Goal: Contribute content: Add original content to the website for others to see

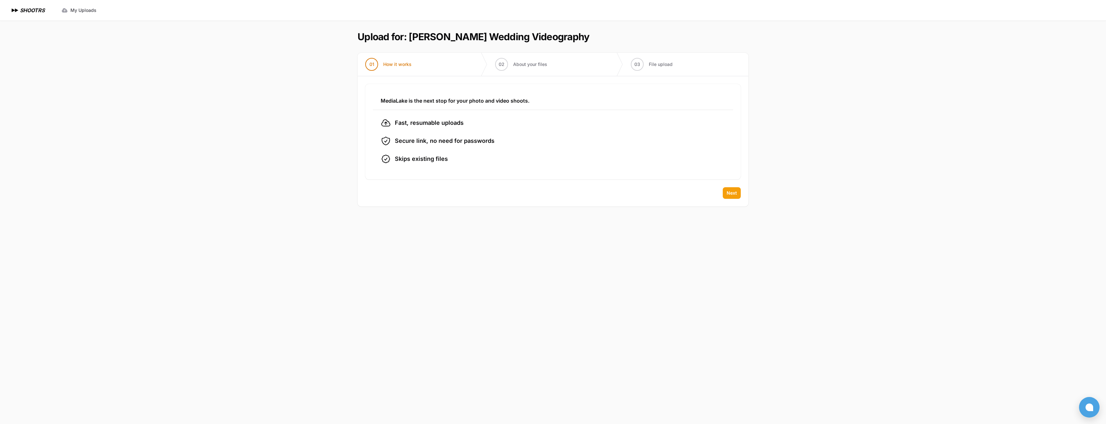
click at [736, 192] on span "Next" at bounding box center [732, 193] width 10 height 6
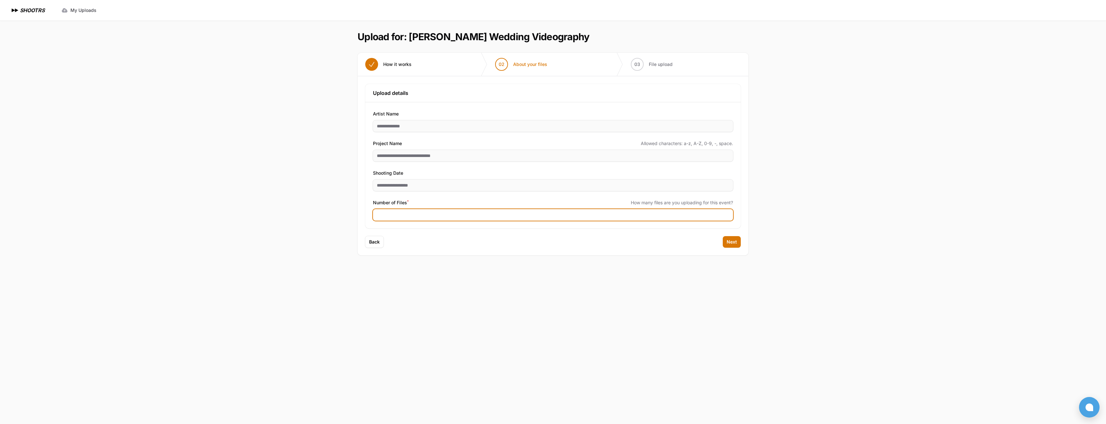
click at [433, 218] on input "Number of Files *" at bounding box center [553, 215] width 360 height 12
type input "***"
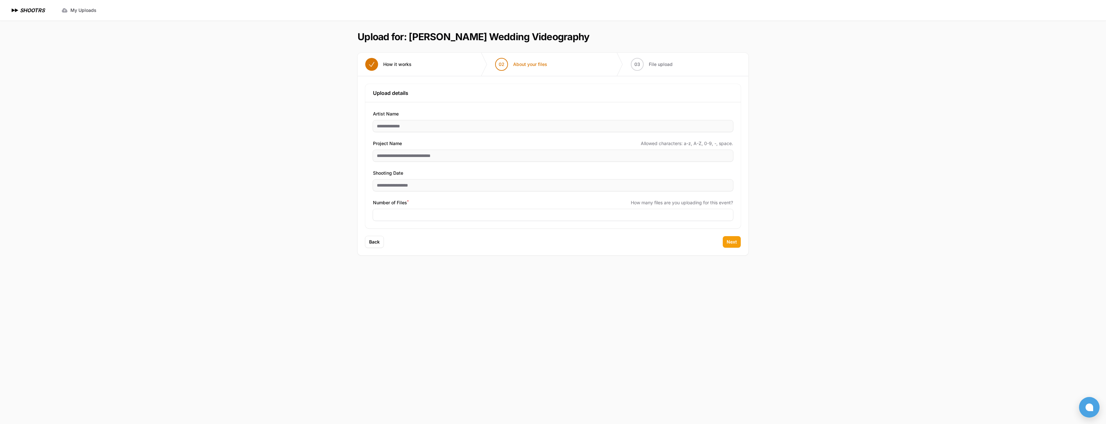
click at [726, 242] on button "Next" at bounding box center [732, 242] width 18 height 12
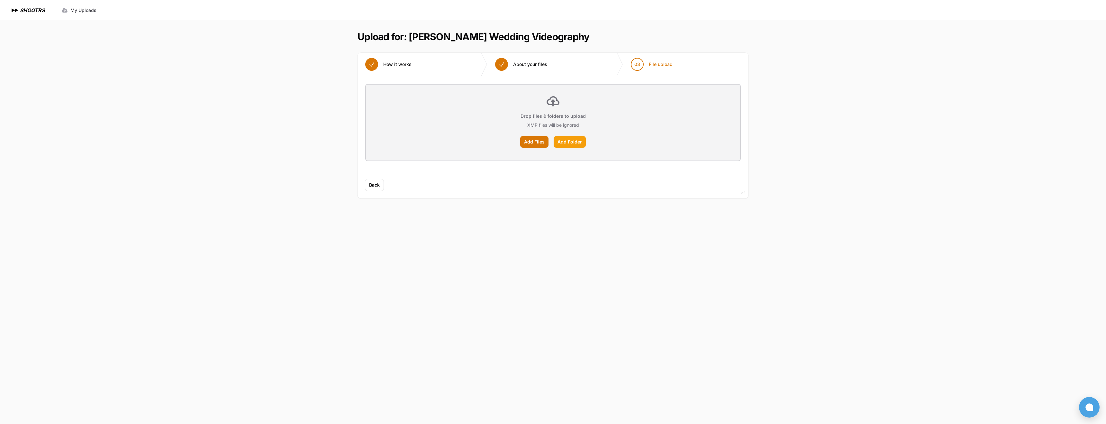
click at [575, 143] on label "Add Folder" at bounding box center [570, 142] width 32 height 12
click at [0, 0] on input "Add Folder" at bounding box center [0, 0] width 0 height 0
